Goal: Information Seeking & Learning: Learn about a topic

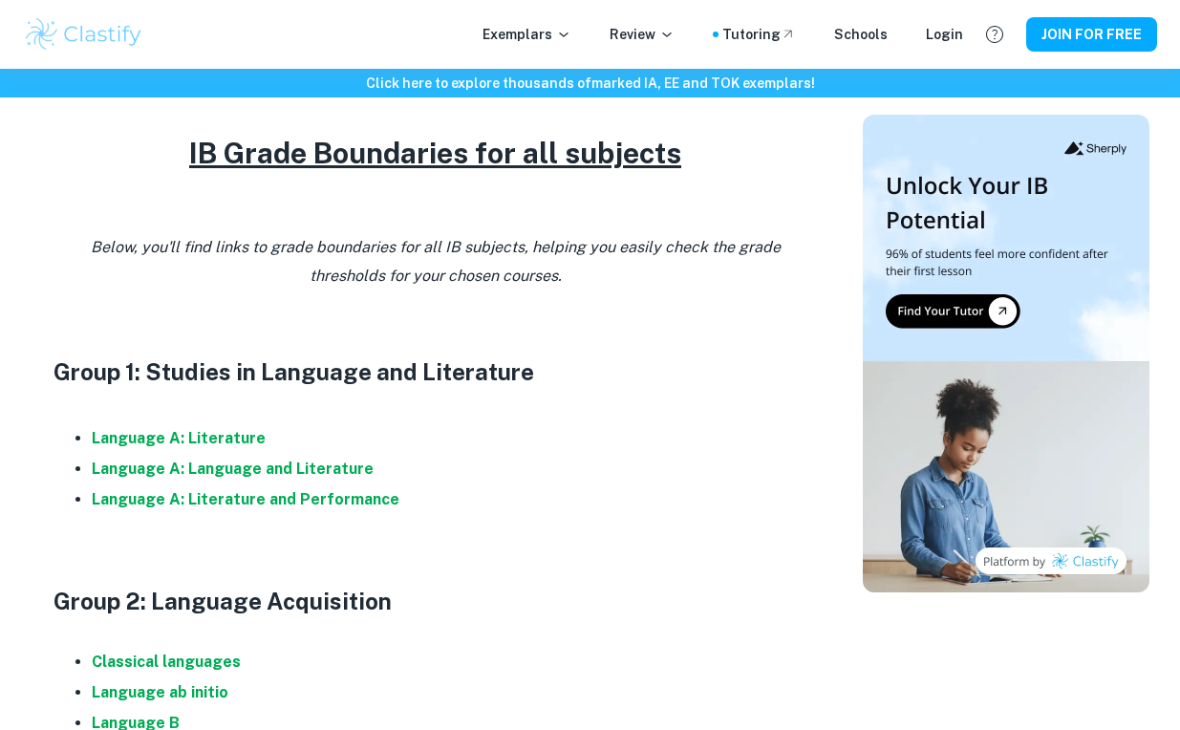
scroll to position [810, 0]
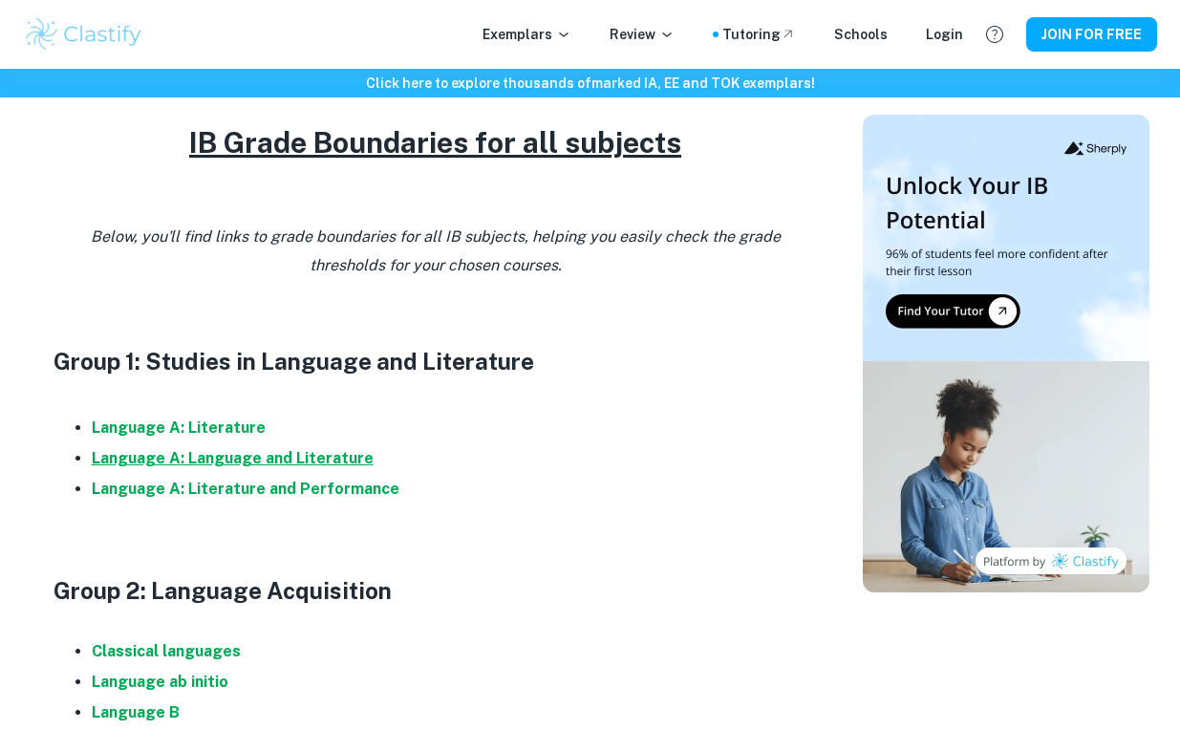
click at [216, 456] on strong "Language A: Language and Literature" at bounding box center [233, 458] width 282 height 18
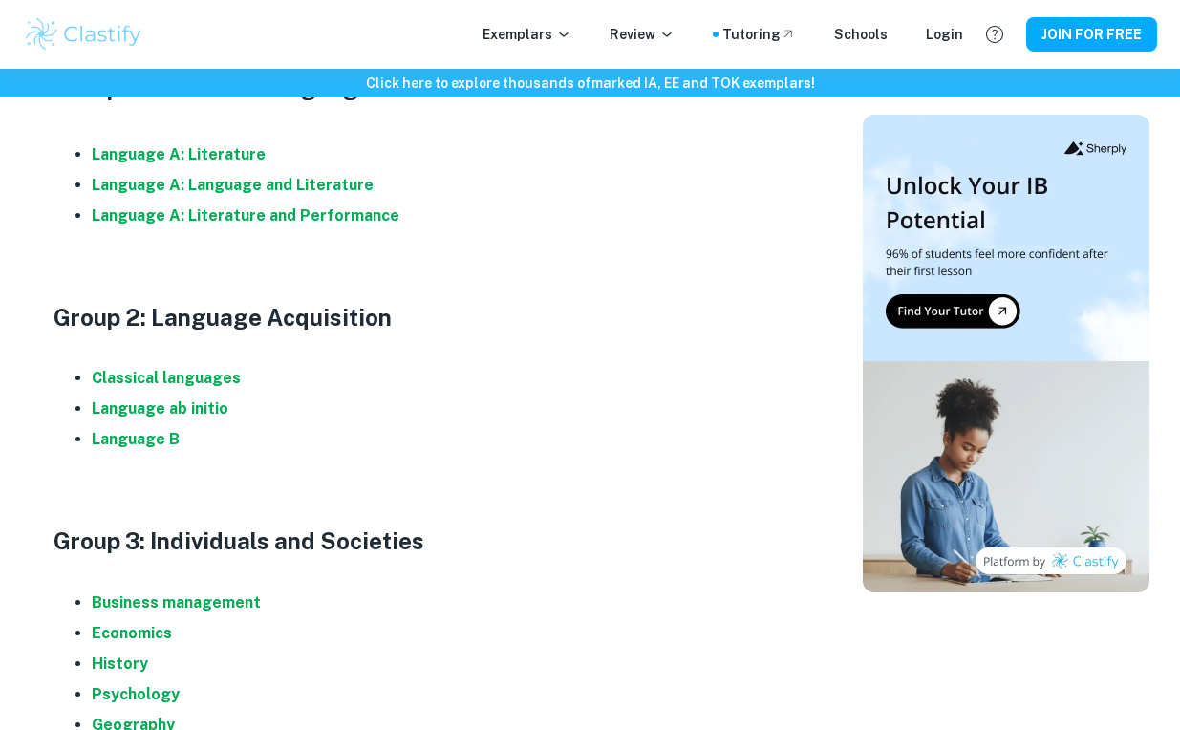
scroll to position [1101, 0]
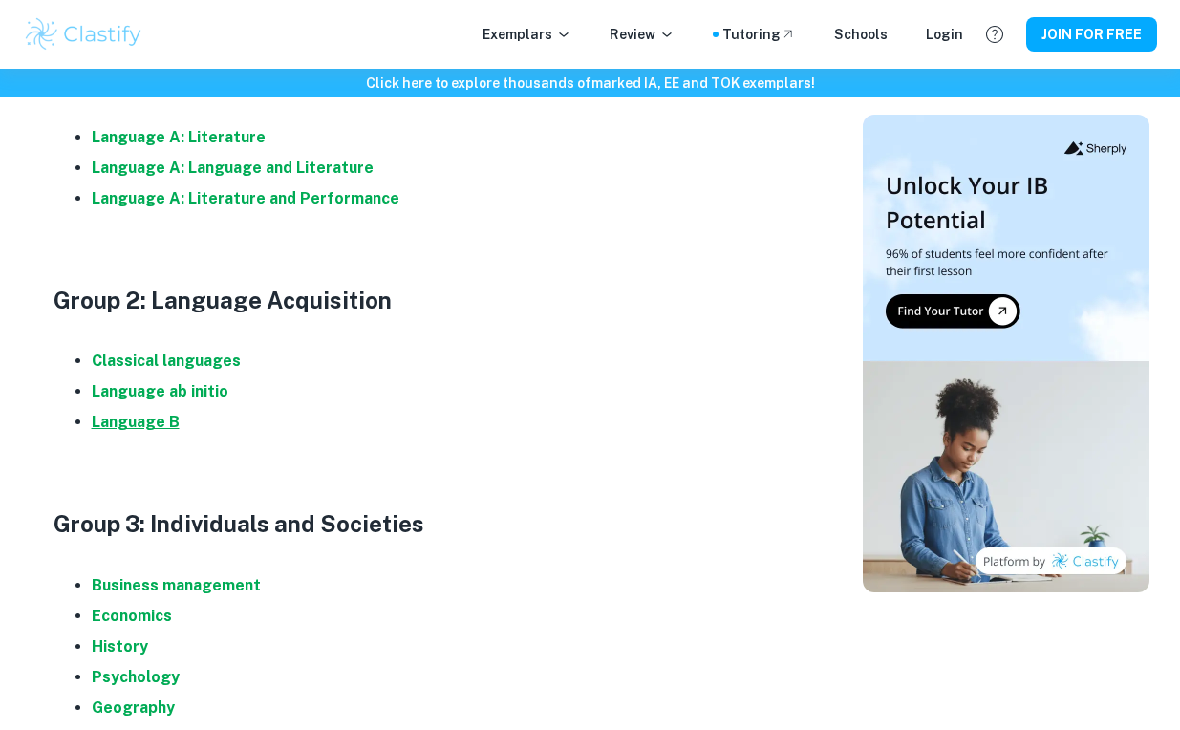
click at [137, 425] on strong "Language B" at bounding box center [136, 422] width 88 height 18
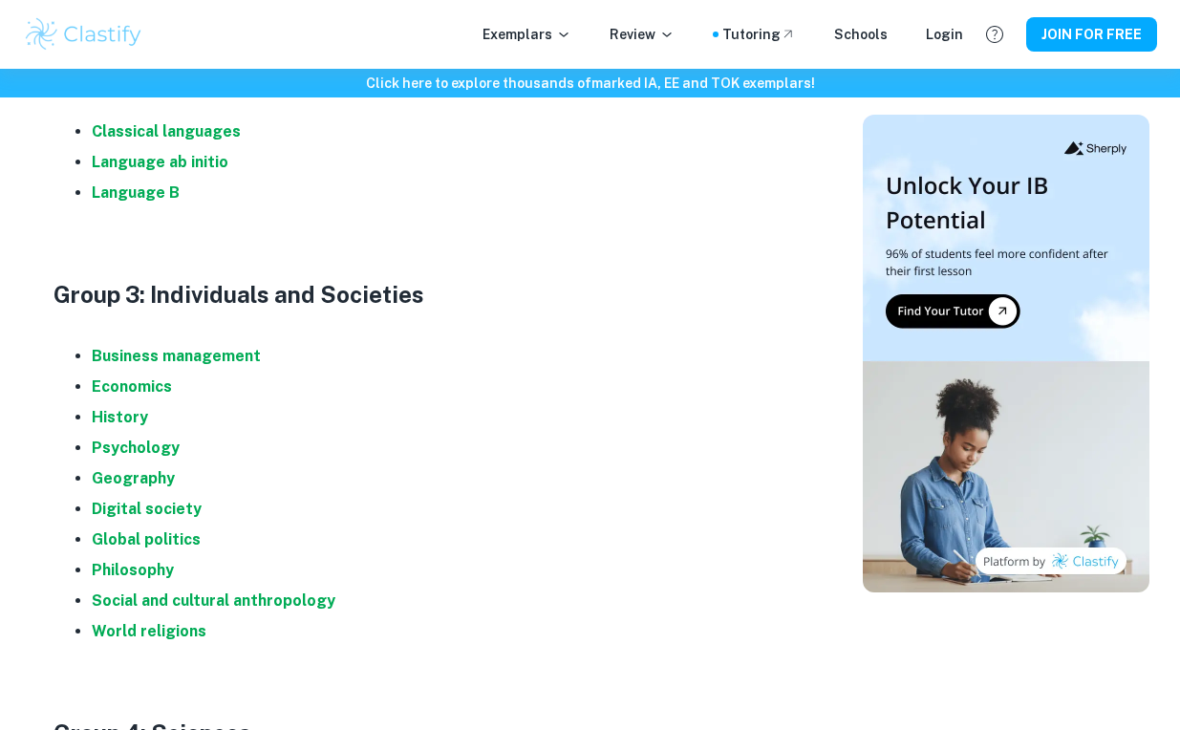
scroll to position [1343, 0]
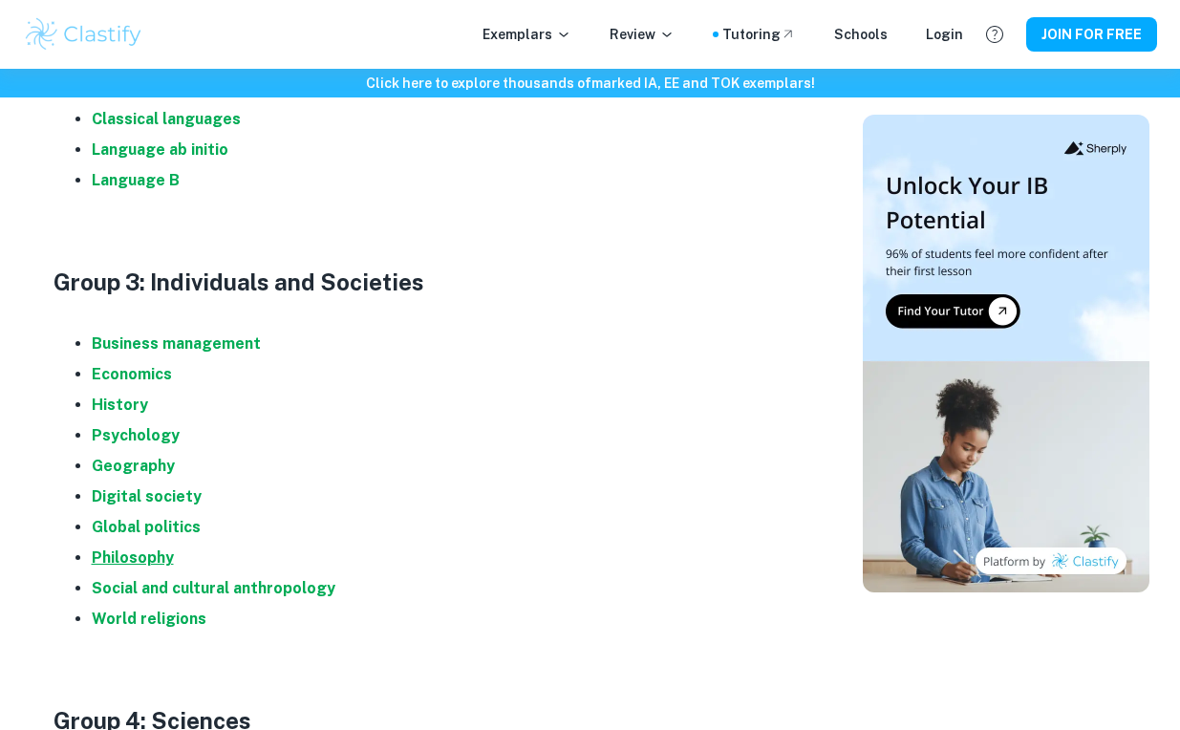
click at [137, 552] on strong "Philosophy" at bounding box center [133, 557] width 82 height 18
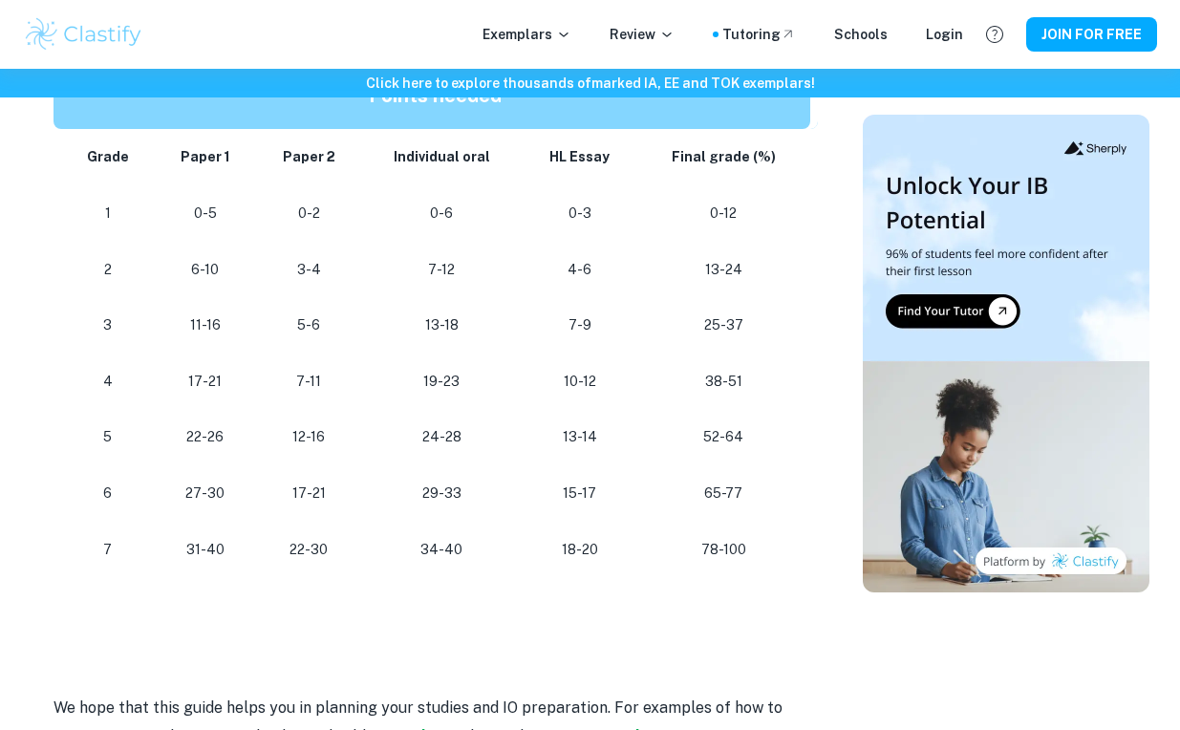
scroll to position [1836, 0]
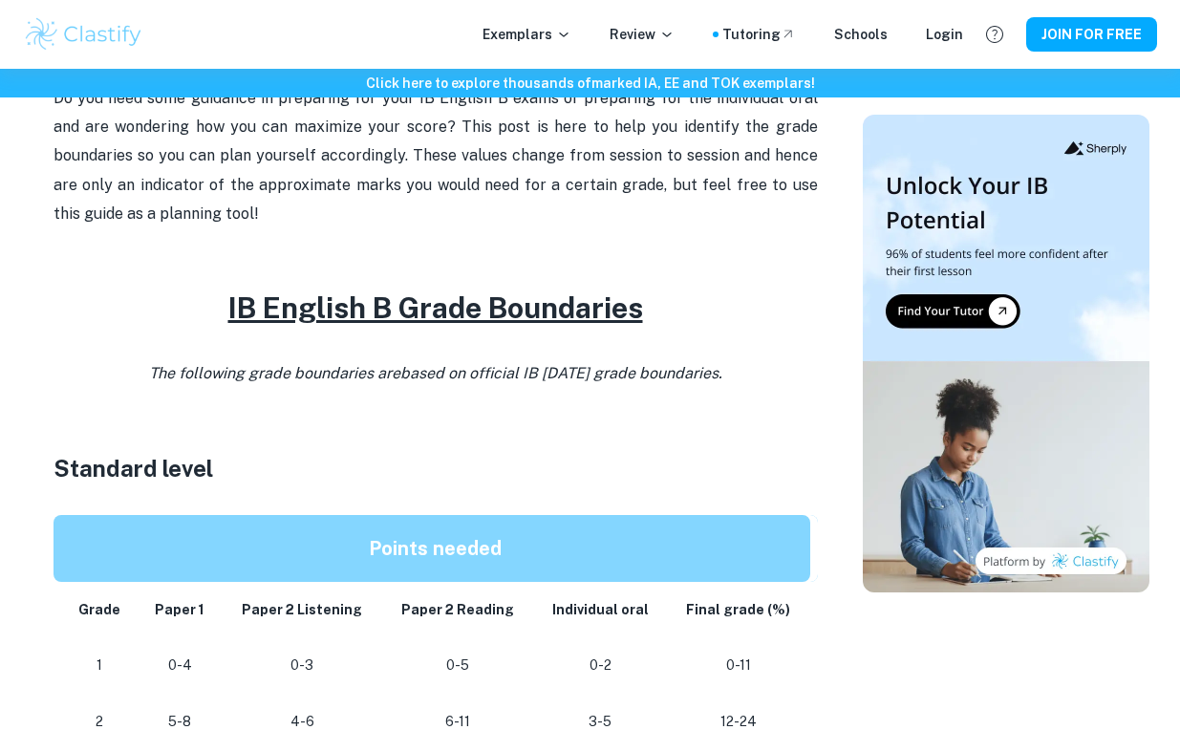
scroll to position [706, 0]
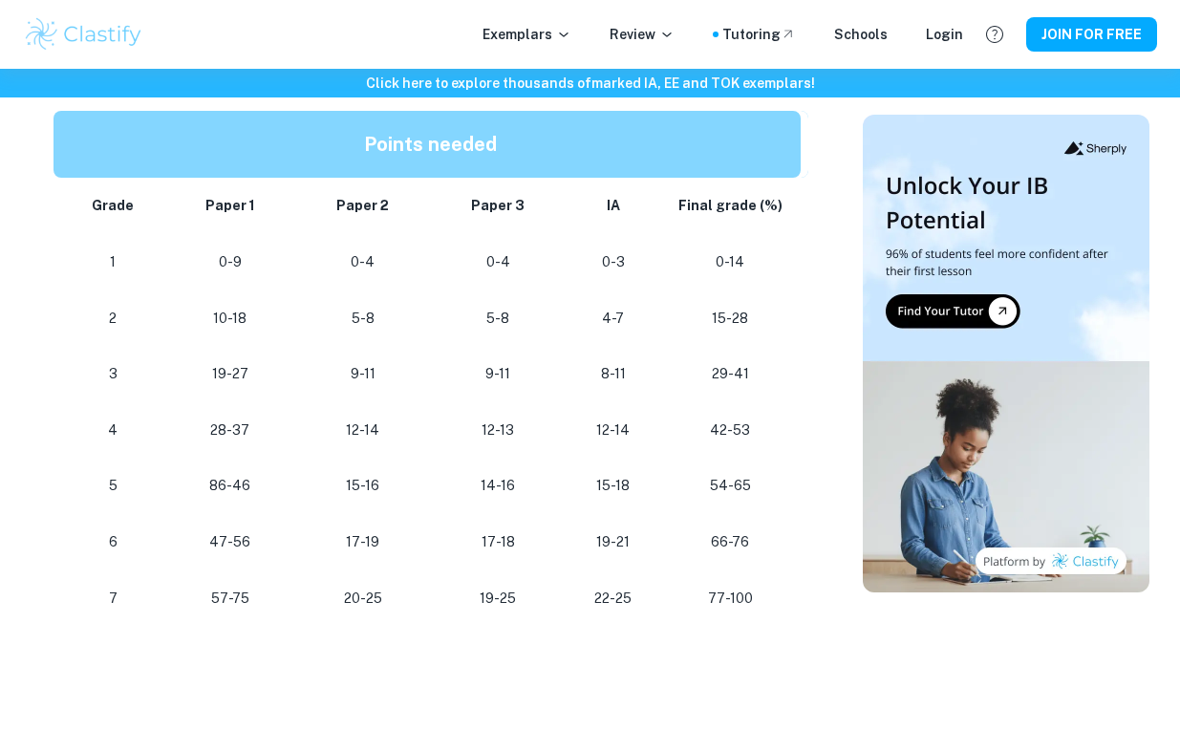
scroll to position [1701, 0]
